Goal: Use online tool/utility: Utilize a website feature to perform a specific function

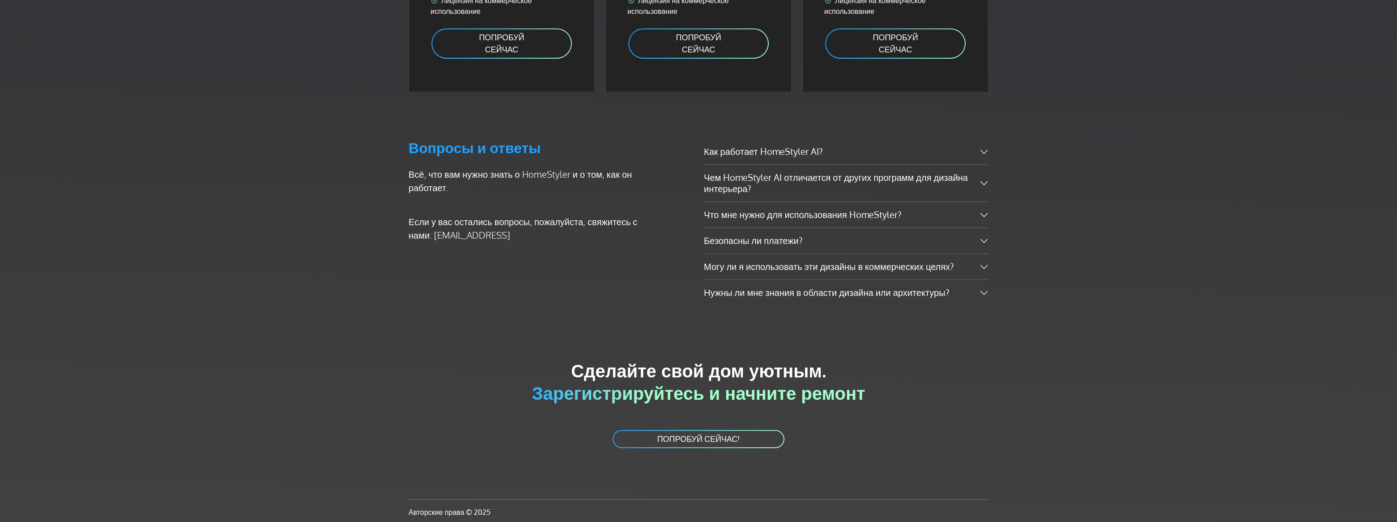
scroll to position [1635, 0]
click at [684, 442] on link "ПОПРОБУЙ СЕЙЧАС!" at bounding box center [699, 437] width 174 height 20
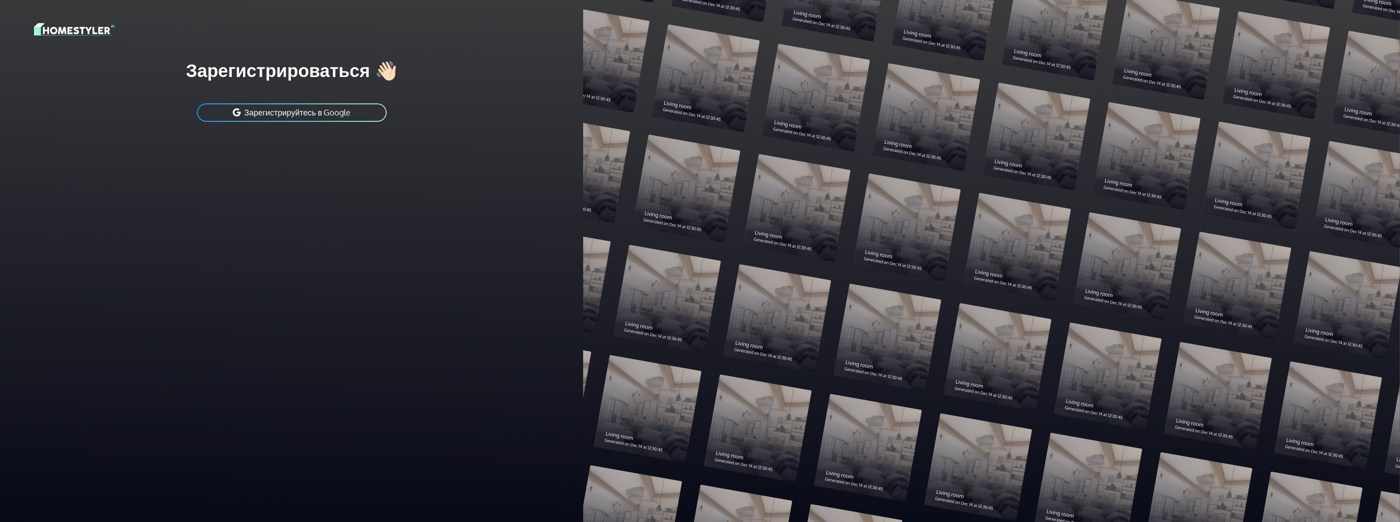
click at [283, 115] on button "Зарегистрируйтесь в Google" at bounding box center [292, 112] width 192 height 20
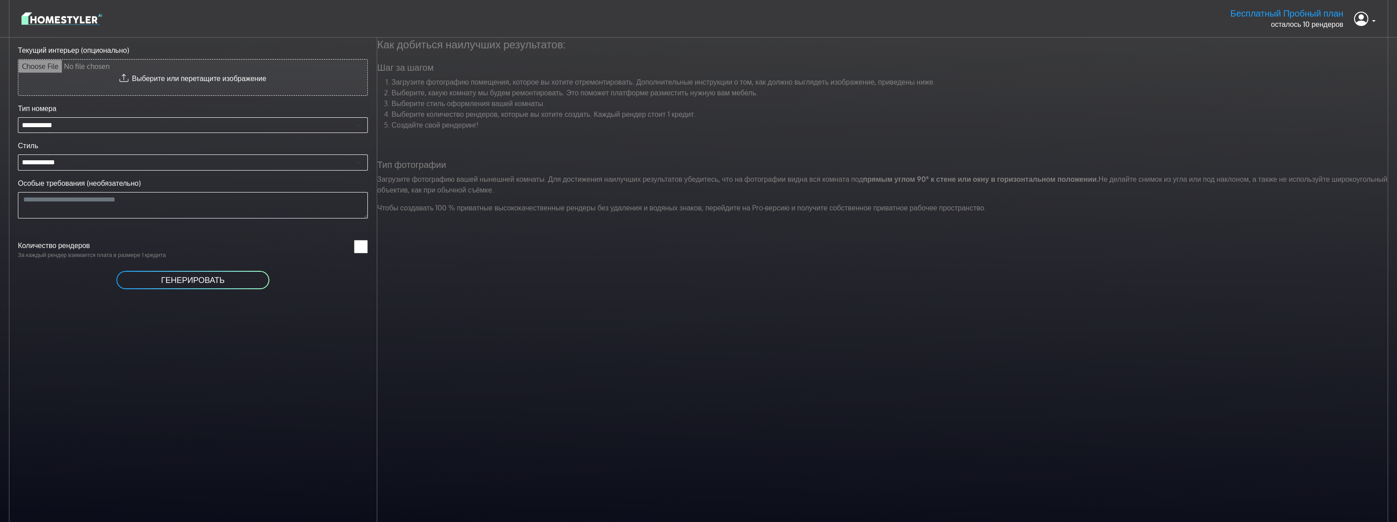
click at [218, 81] on input "Текущий интерьер (опционально)" at bounding box center [192, 78] width 349 height 36
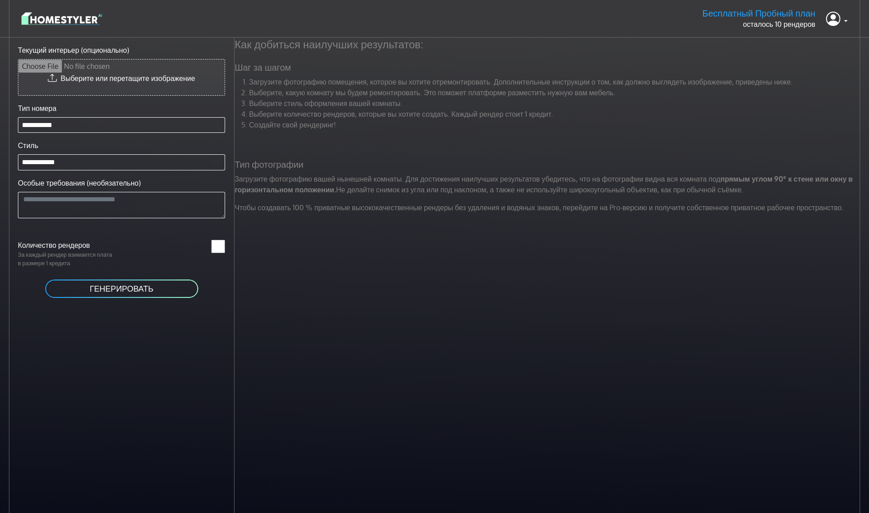
click at [135, 80] on input "Текущий интерьер (опционально)" at bounding box center [121, 78] width 206 height 36
type input "**********"
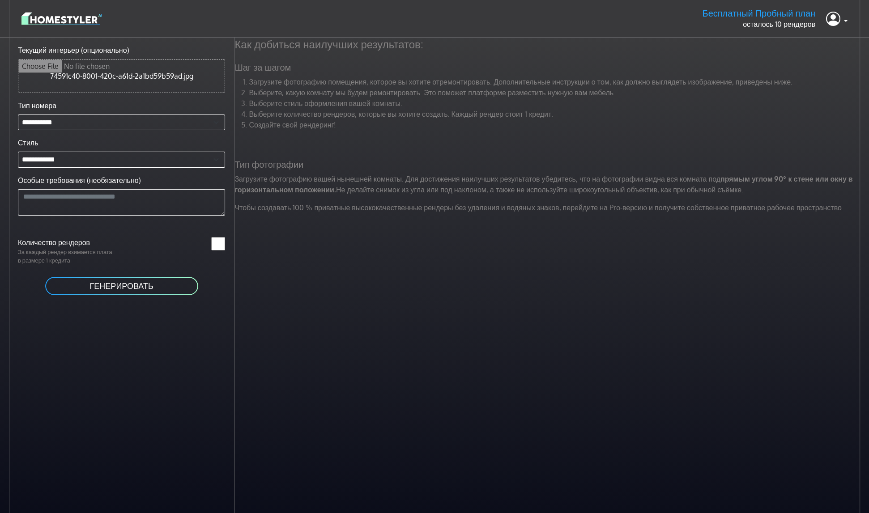
drag, startPoint x: 132, startPoint y: 283, endPoint x: 128, endPoint y: 230, distance: 53.4
click at [133, 235] on form "**********" at bounding box center [121, 171] width 207 height 252
click at [88, 201] on textarea "Особые требования (необязательно)" at bounding box center [121, 202] width 207 height 27
type textarea "*****"
click at [103, 288] on button "ГЕНЕРИРОВАТЬ" at bounding box center [121, 286] width 155 height 20
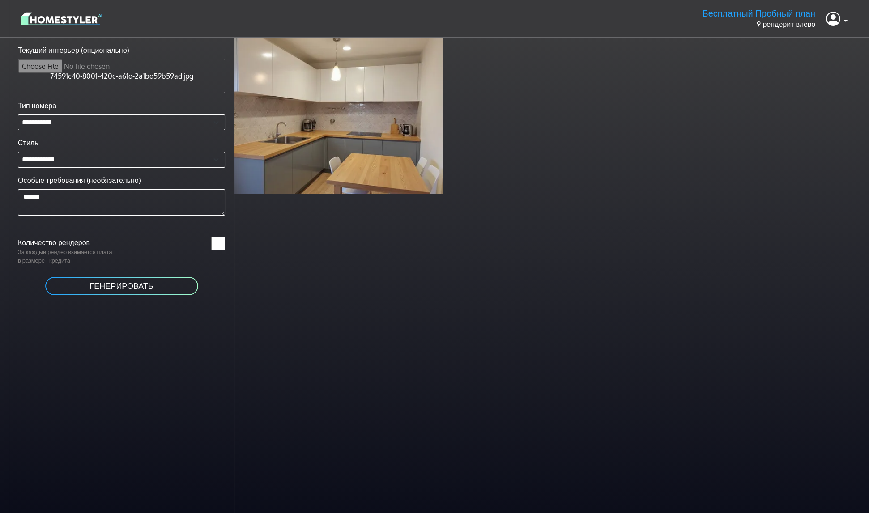
click at [158, 480] on div "**********" at bounding box center [117, 294] width 235 height 513
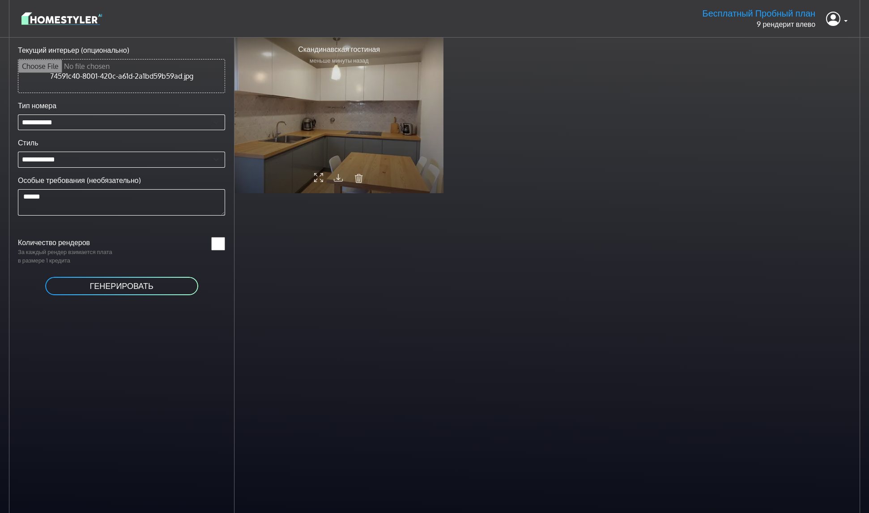
click at [346, 133] on div at bounding box center [339, 115] width 209 height 157
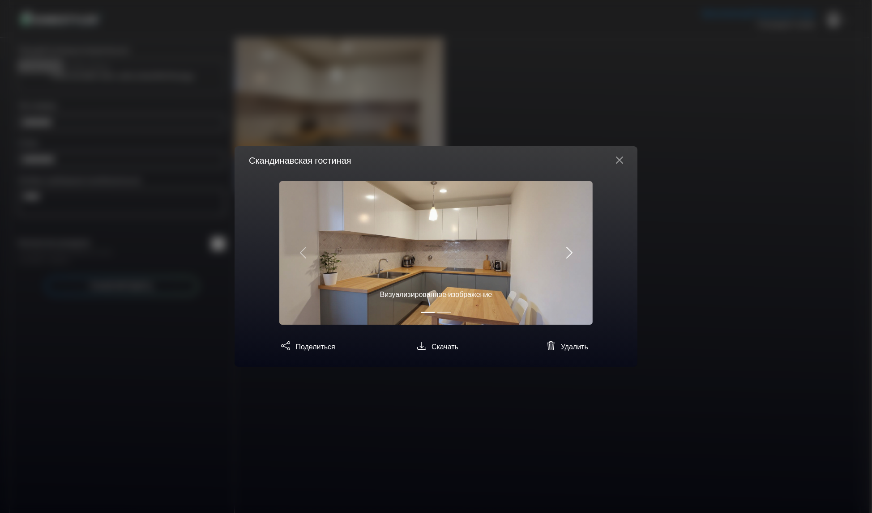
click at [568, 248] on span "button" at bounding box center [569, 253] width 14 height 14
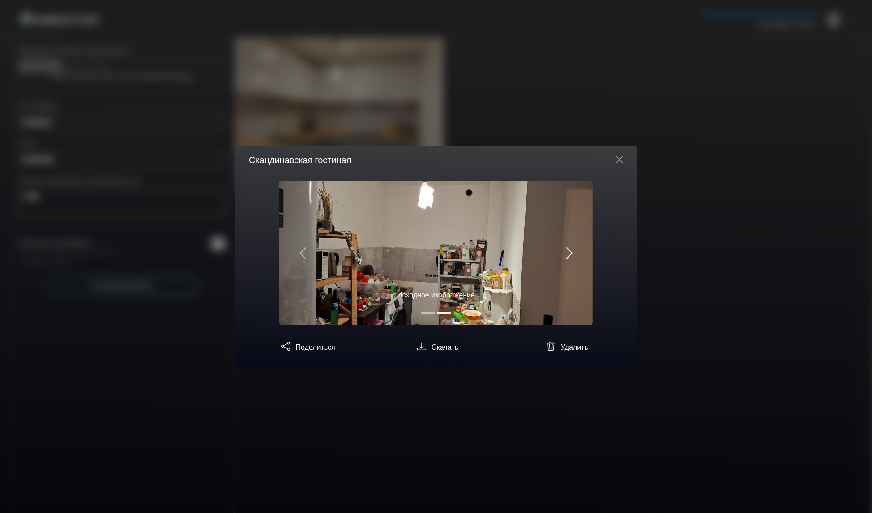
click at [568, 248] on span "button" at bounding box center [569, 253] width 14 height 14
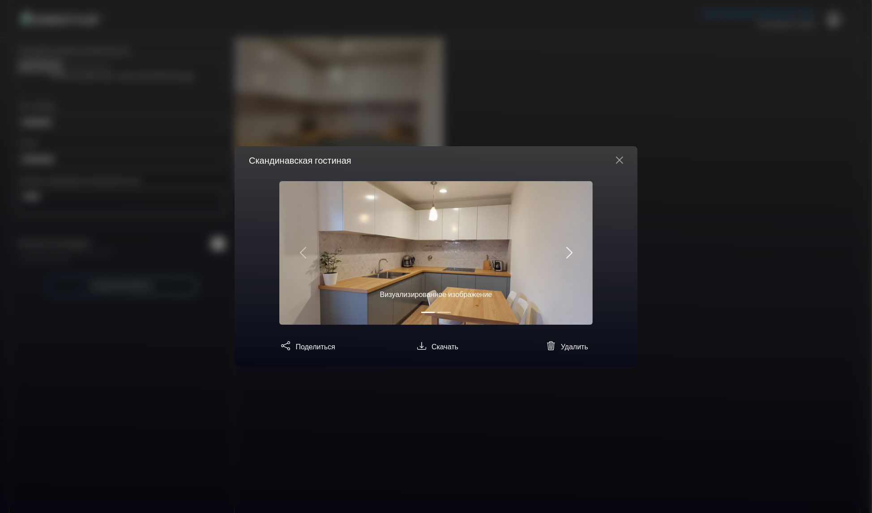
click at [568, 248] on span "button" at bounding box center [569, 253] width 14 height 14
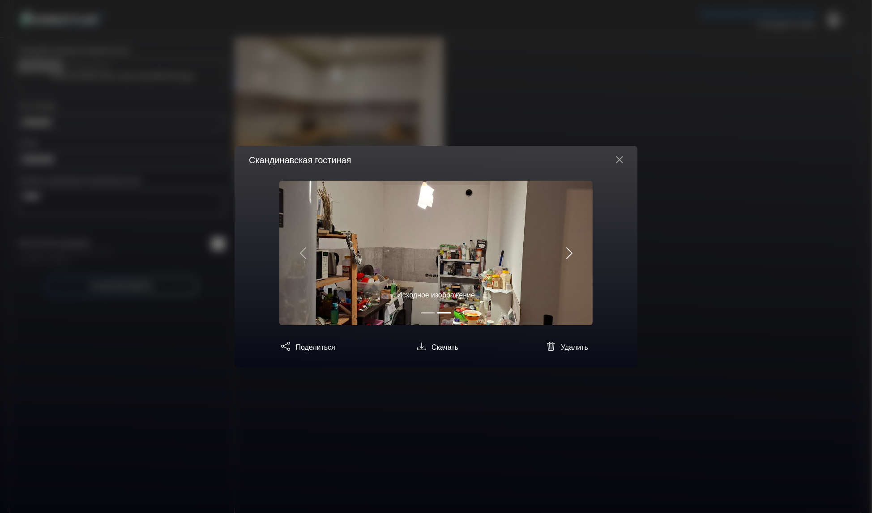
click at [568, 248] on span "button" at bounding box center [569, 253] width 14 height 14
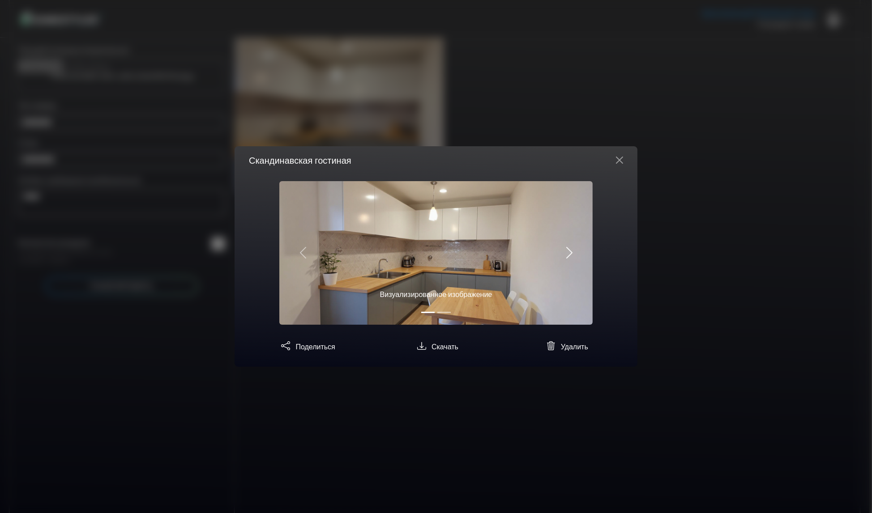
click at [568, 248] on span "button" at bounding box center [569, 253] width 14 height 14
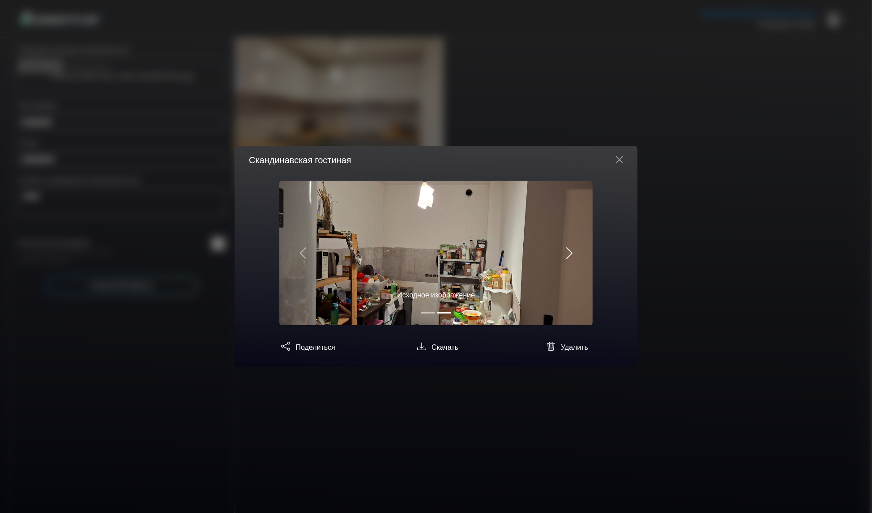
click at [568, 248] on span "button" at bounding box center [569, 253] width 14 height 14
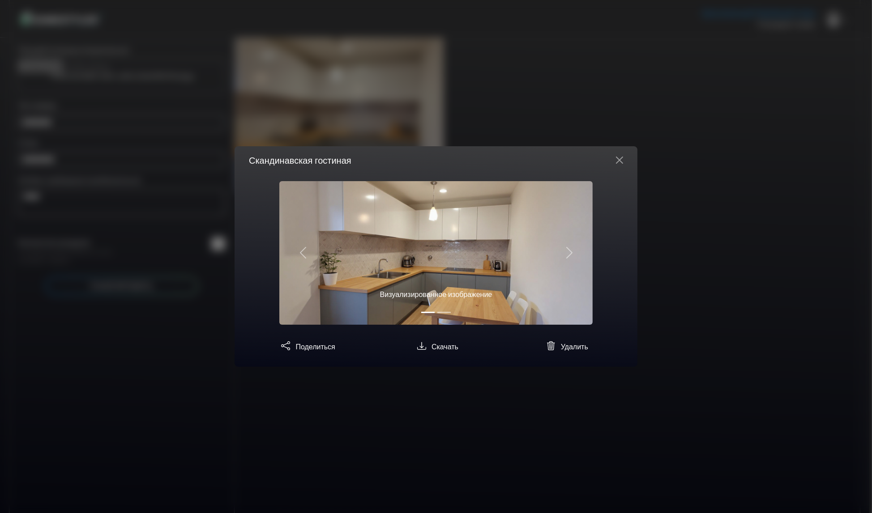
click at [461, 503] on div "Скандинавская гостиная Визуализированное изображение Исходное изображение Преды…" at bounding box center [436, 256] width 872 height 513
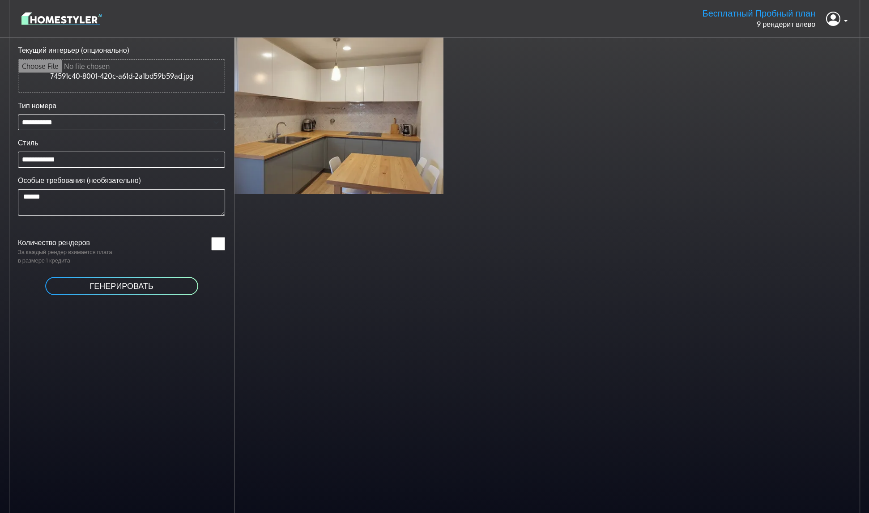
click at [380, 337] on div "Скандинавская гостиная меньше минуты назад" at bounding box center [552, 294] width 635 height 513
